Goal: Task Accomplishment & Management: Manage account settings

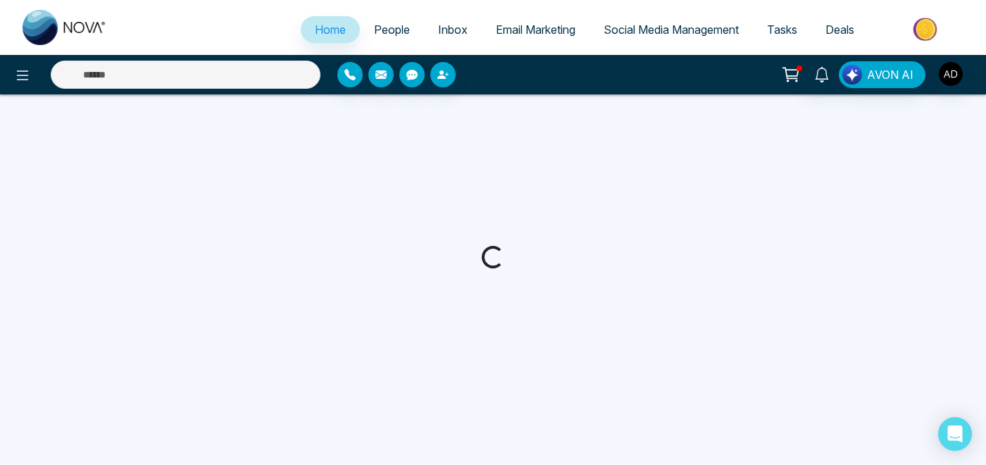
select select "*"
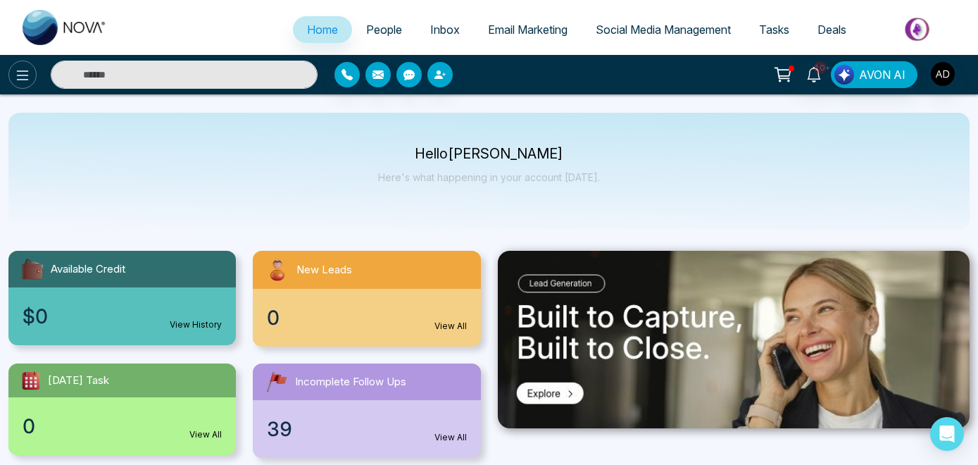
click at [27, 80] on icon at bounding box center [22, 75] width 17 height 17
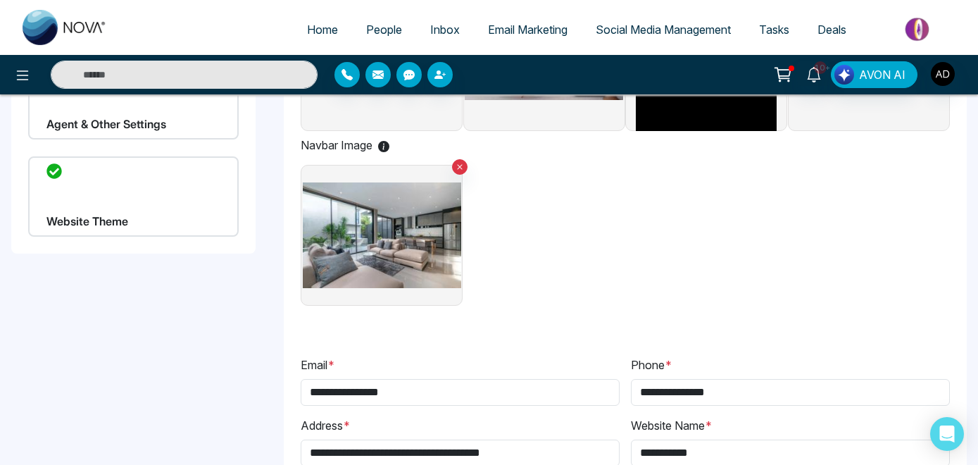
click at [131, 168] on div "Website Theme" at bounding box center [133, 196] width 211 height 80
